Goal: Transaction & Acquisition: Purchase product/service

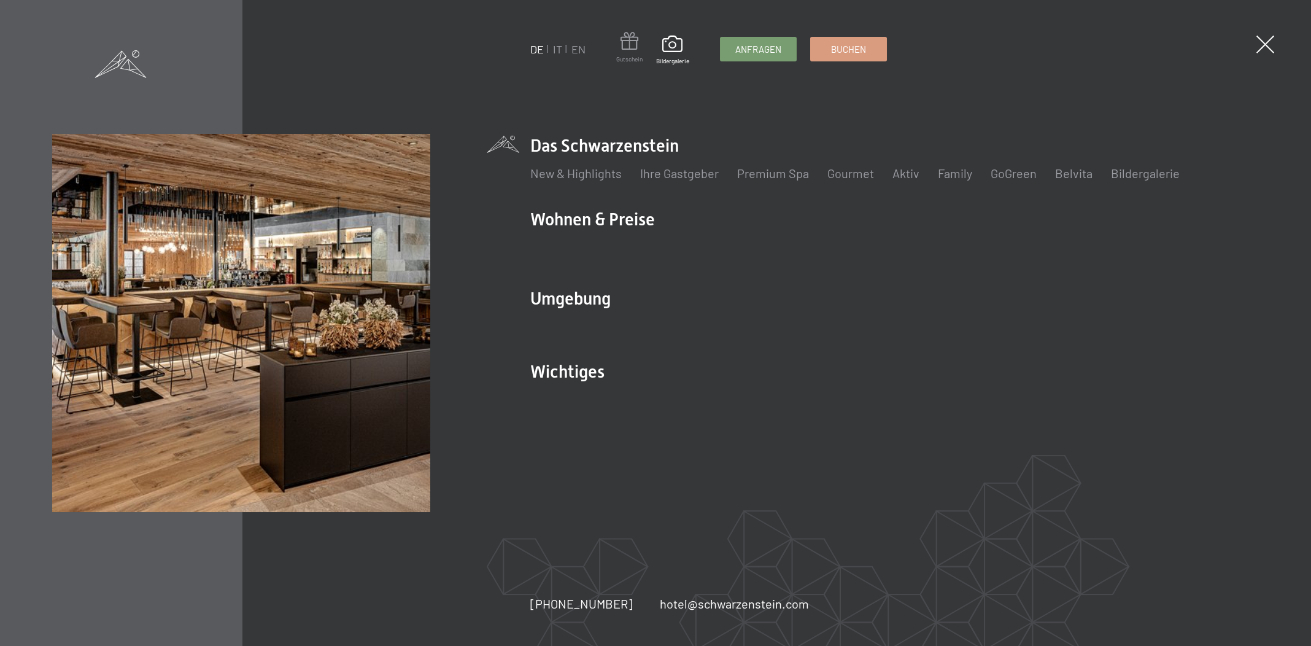
click at [629, 52] on span at bounding box center [629, 43] width 26 height 23
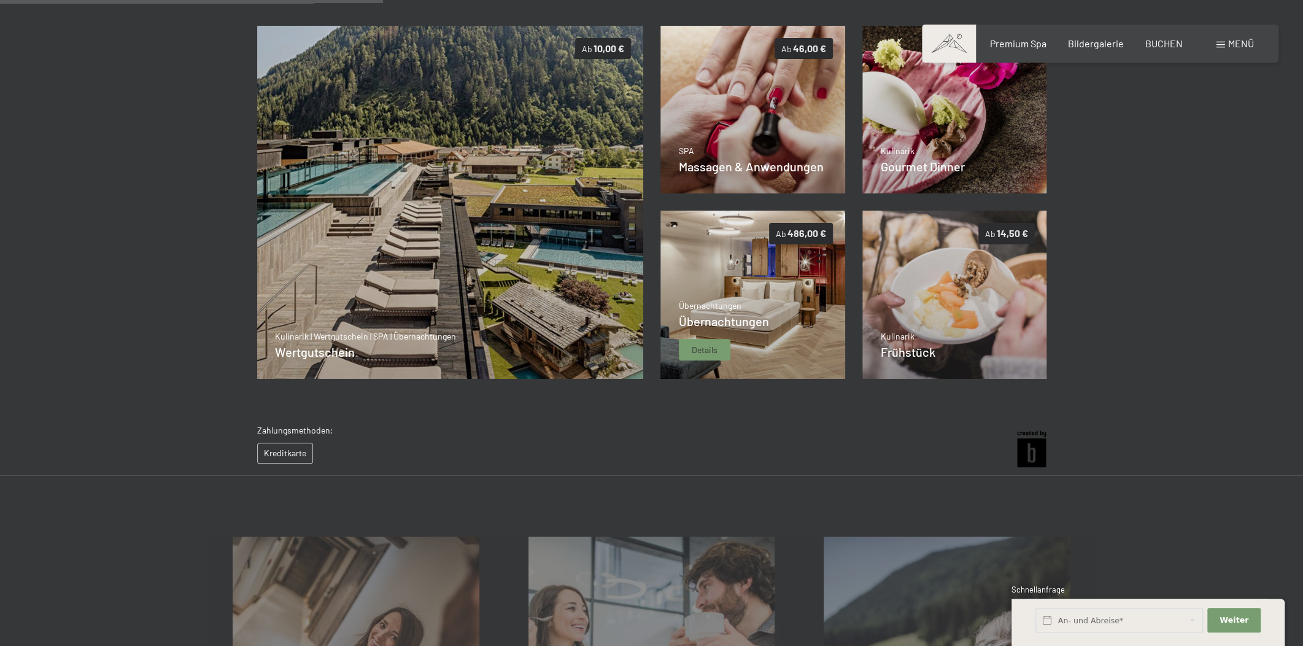
click at [737, 303] on p "Übernachtungen" at bounding box center [724, 305] width 90 height 12
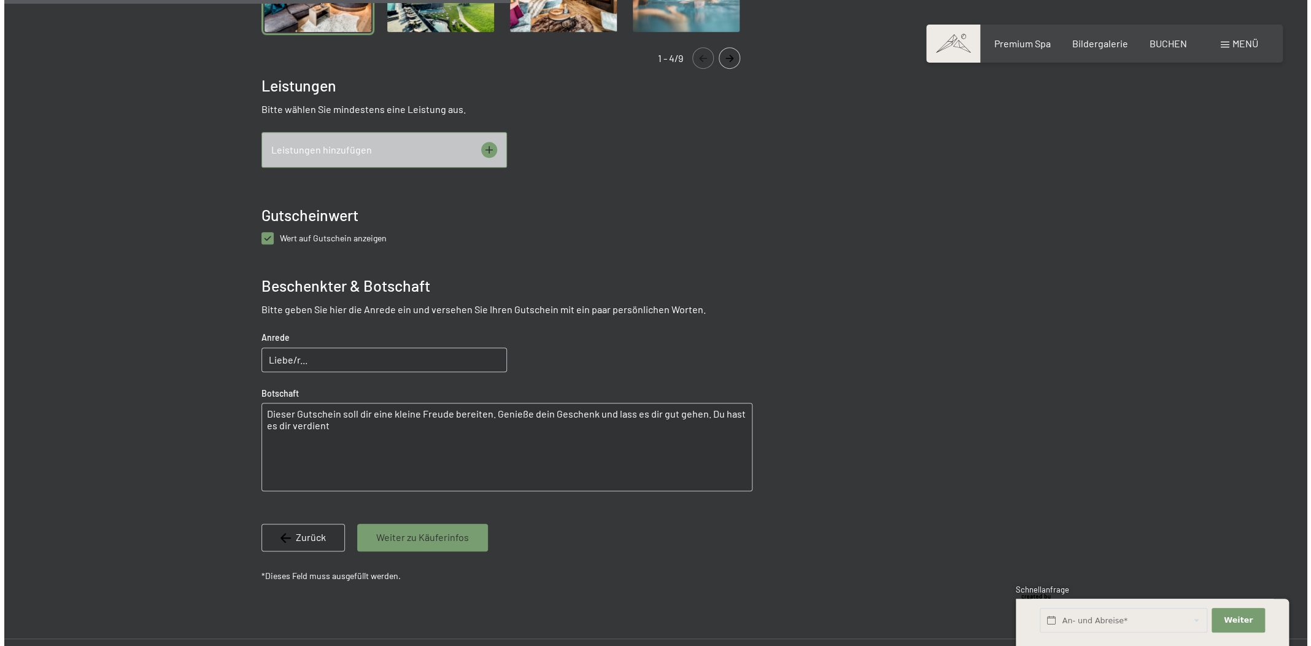
scroll to position [550, 0]
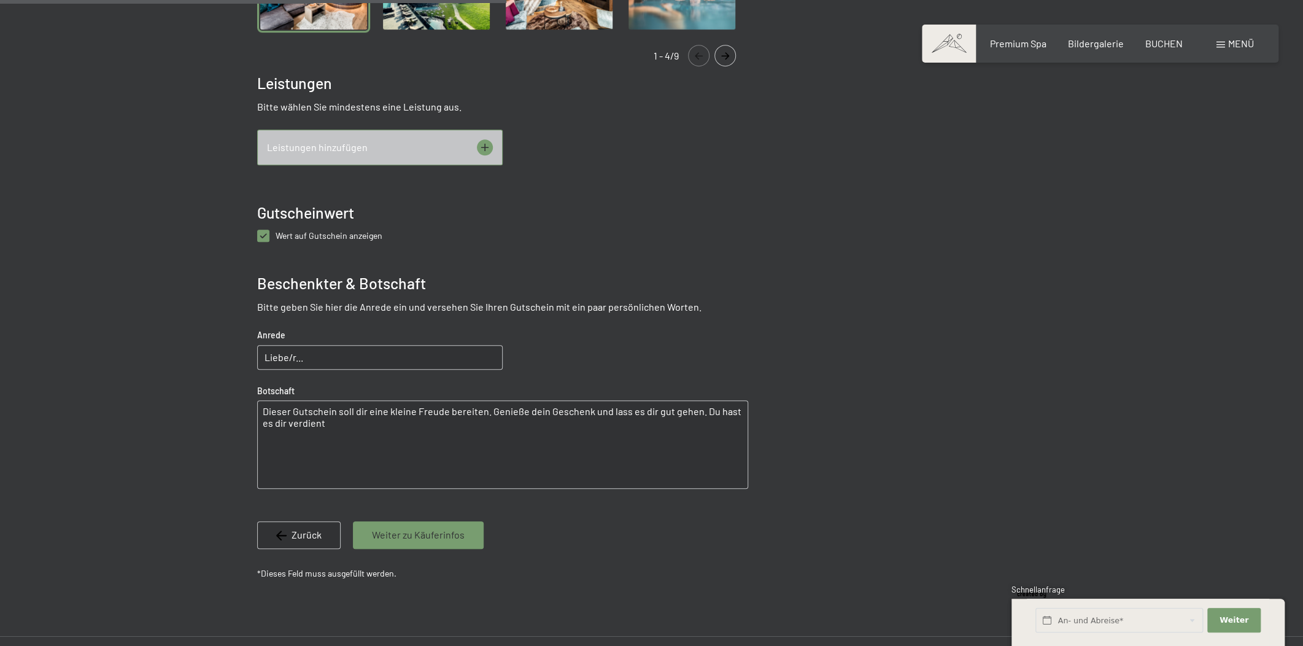
click at [485, 145] on icon at bounding box center [485, 147] width 16 height 16
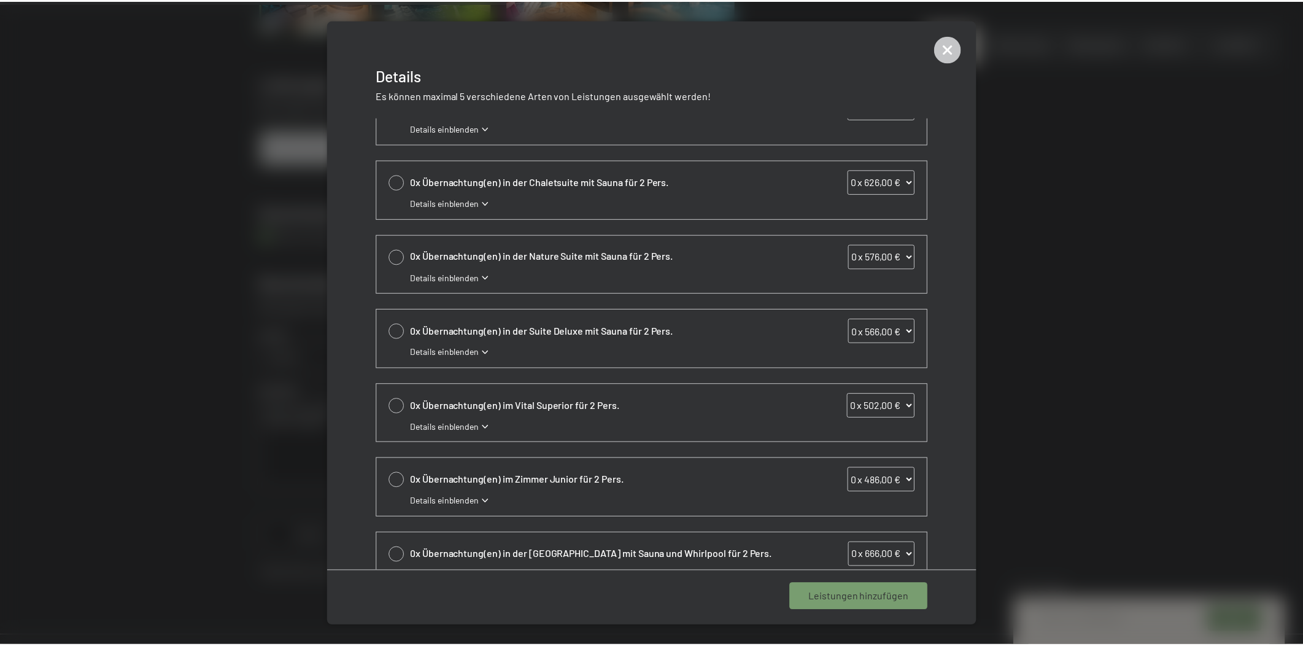
scroll to position [0, 0]
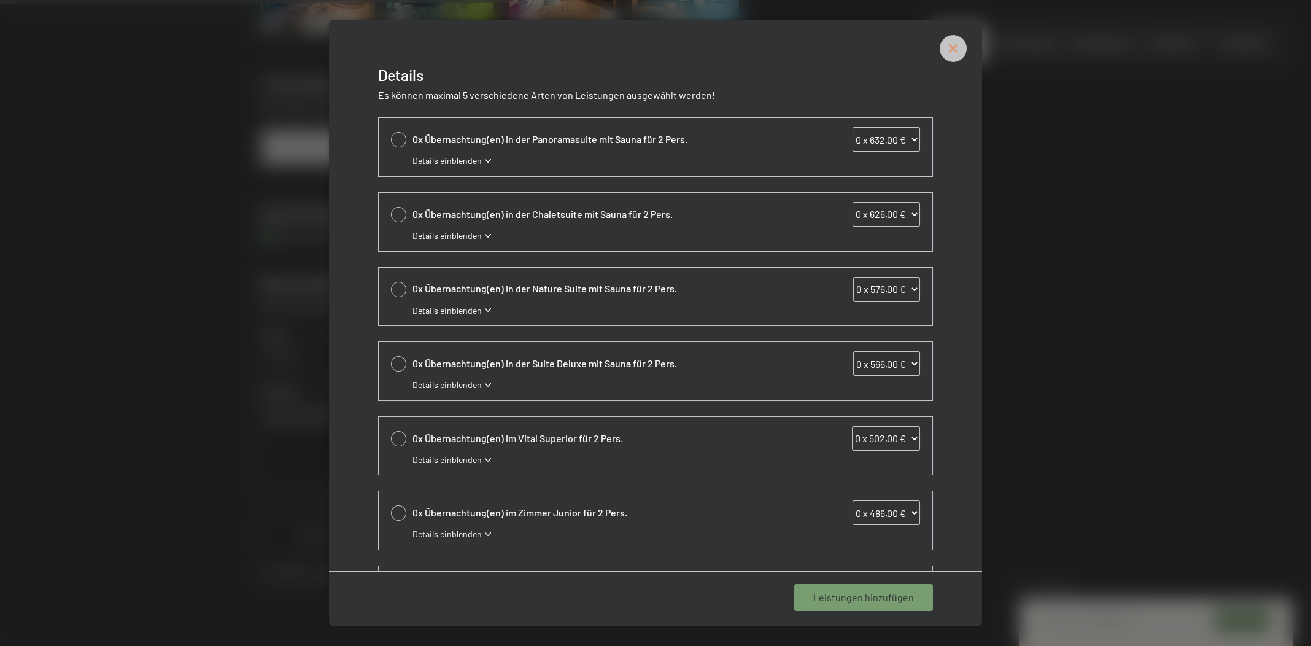
click at [960, 44] on icon at bounding box center [952, 48] width 27 height 27
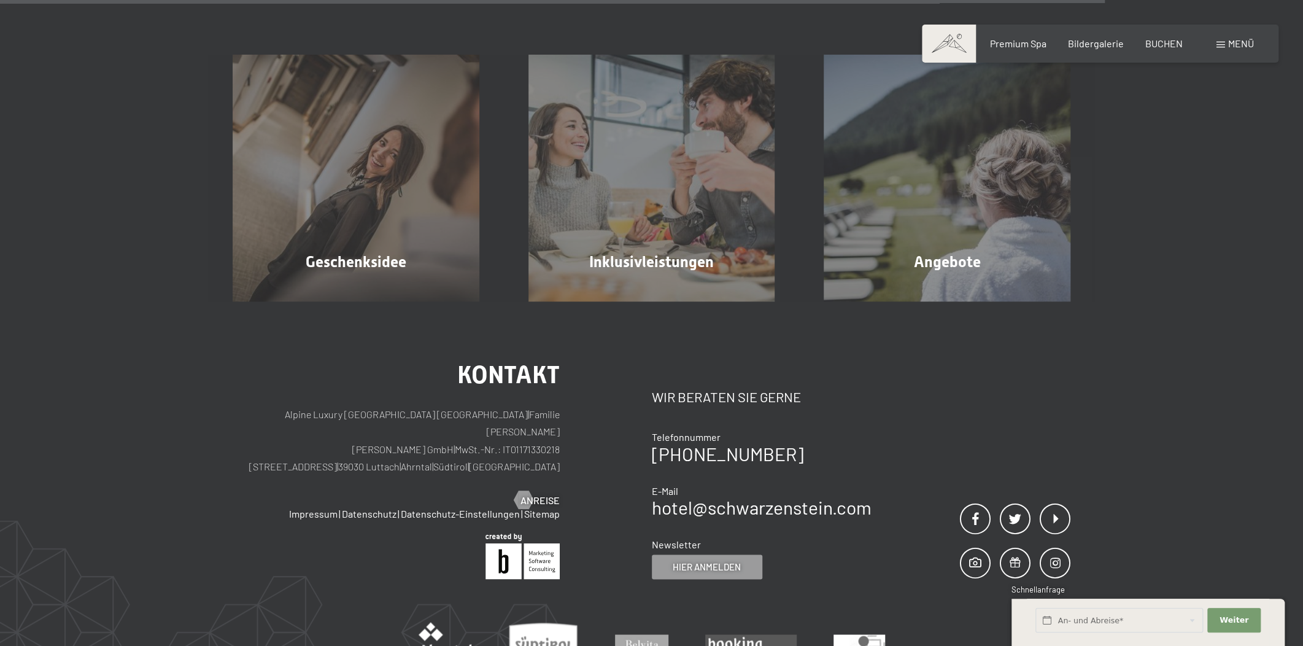
scroll to position [1200, 0]
